Goal: Task Accomplishment & Management: Manage account settings

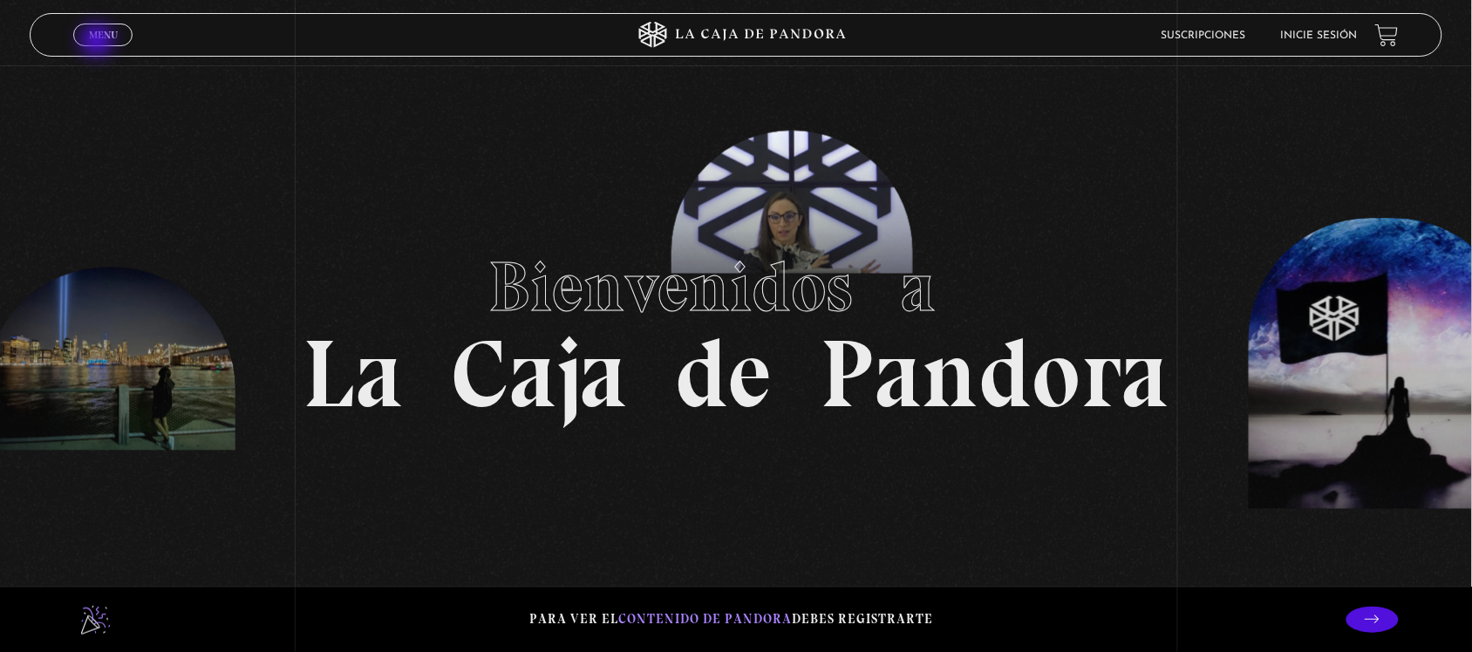
click at [99, 39] on span "Menu" at bounding box center [103, 35] width 29 height 10
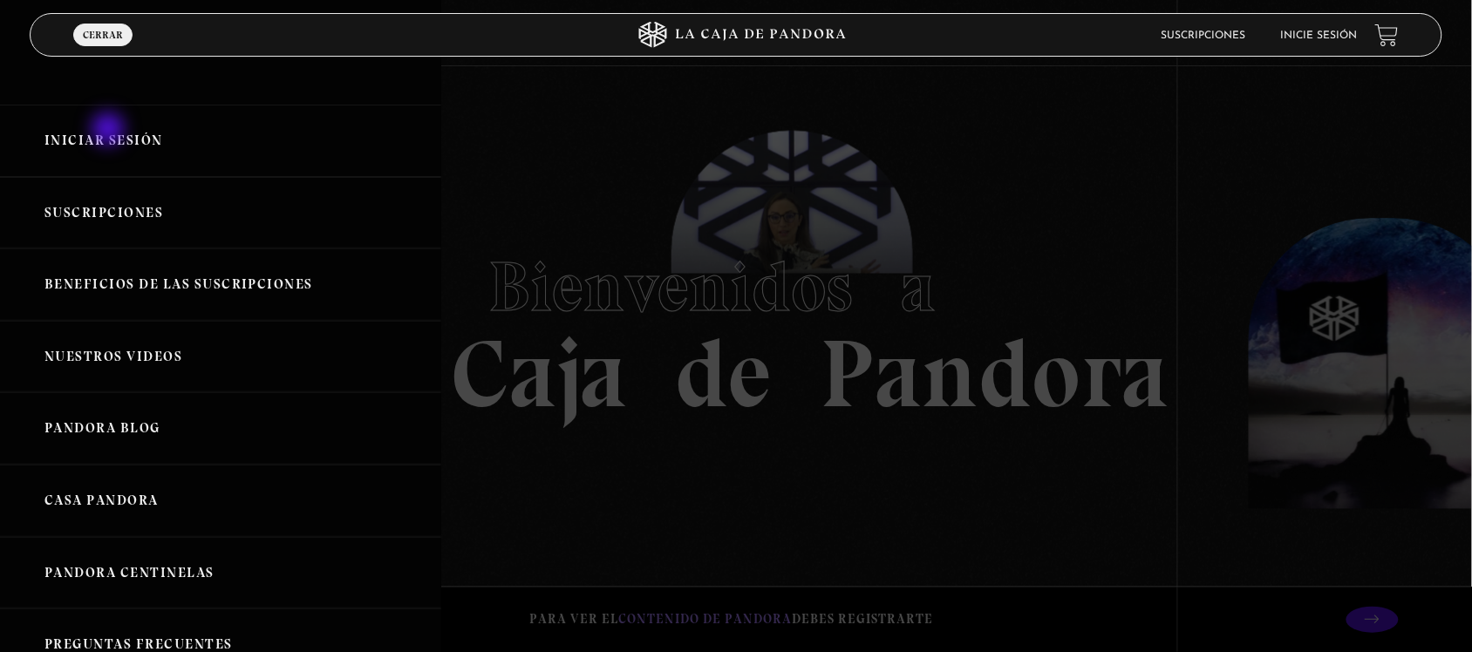
click at [110, 131] on link "Iniciar Sesión" at bounding box center [220, 141] width 441 height 72
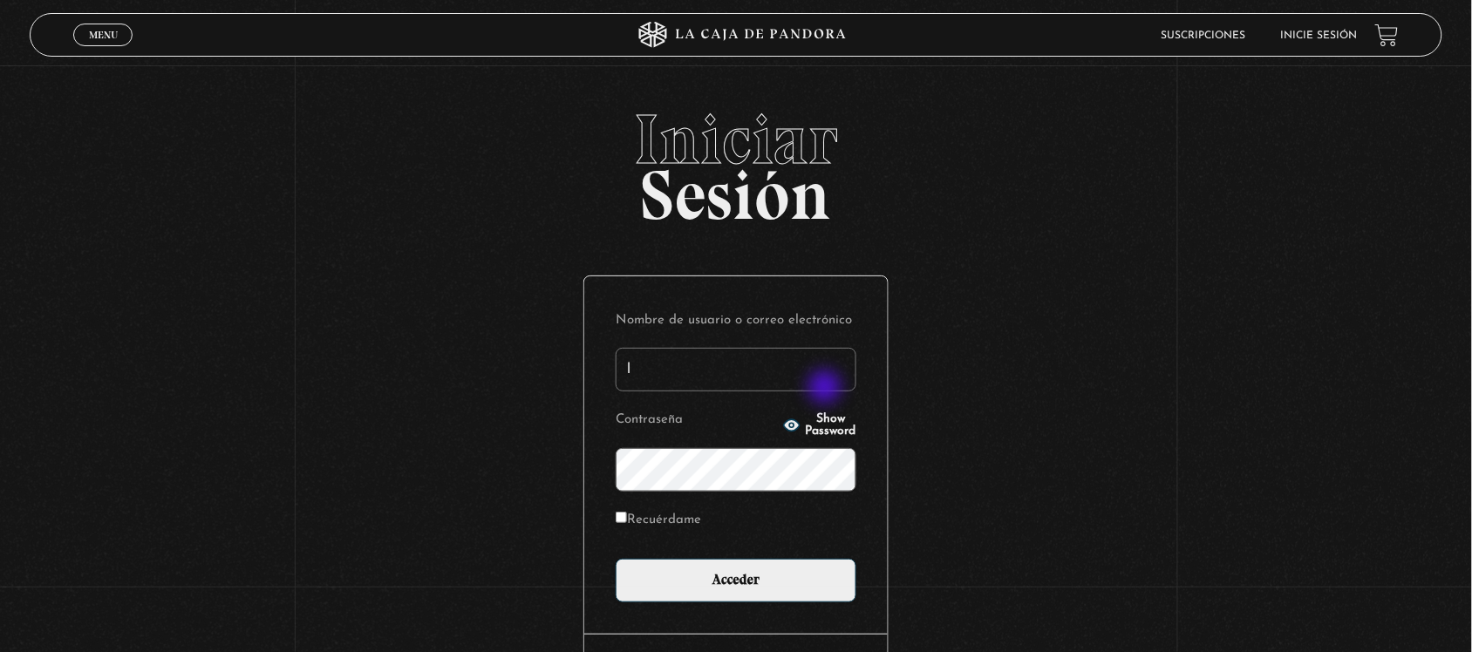
type input "lissettemurillo@gmail.com"
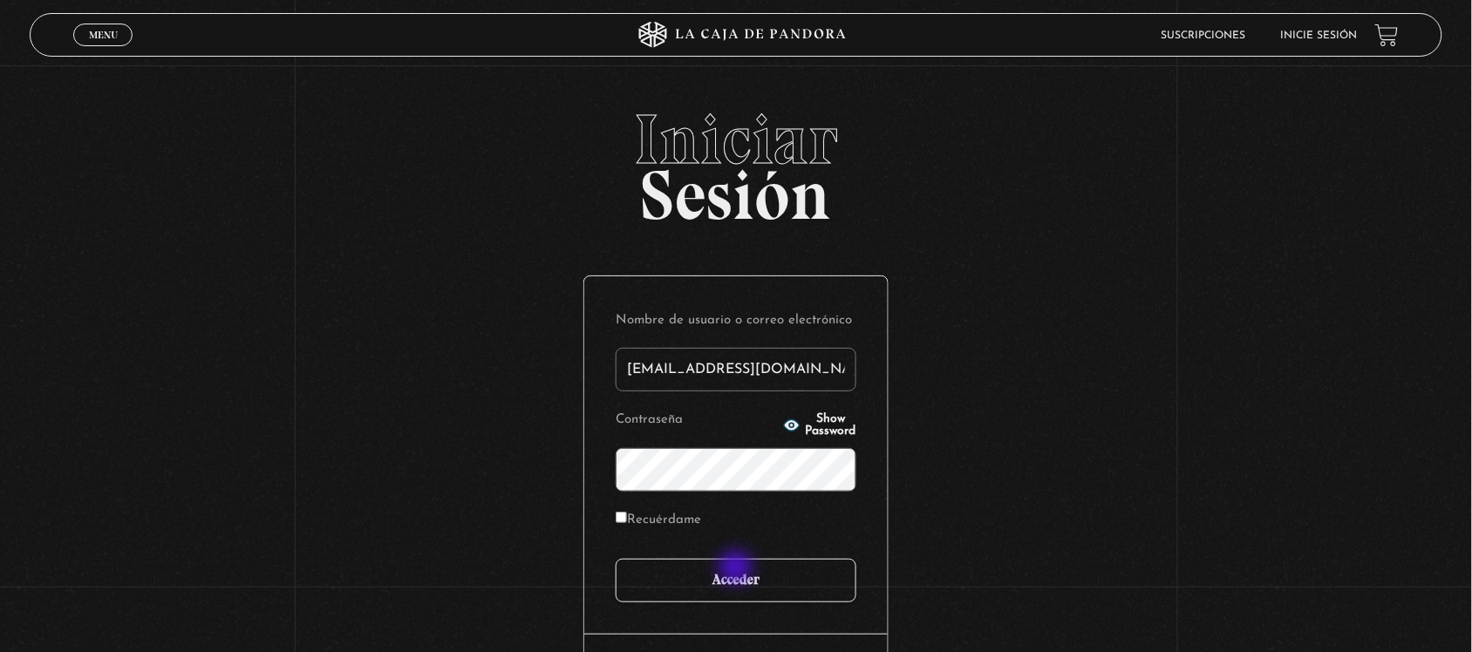
click at [738, 569] on input "Acceder" at bounding box center [735, 581] width 241 height 44
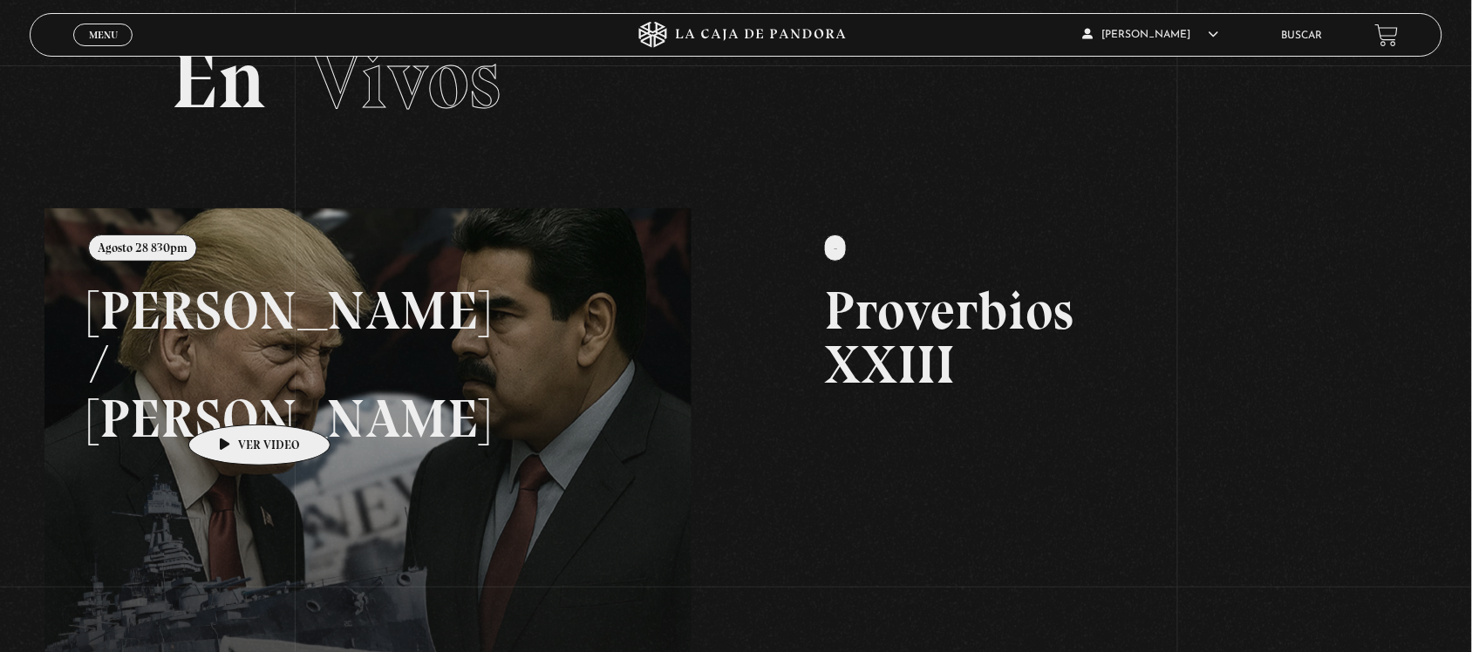
scroll to position [109, 0]
